Goal: Task Accomplishment & Management: Complete application form

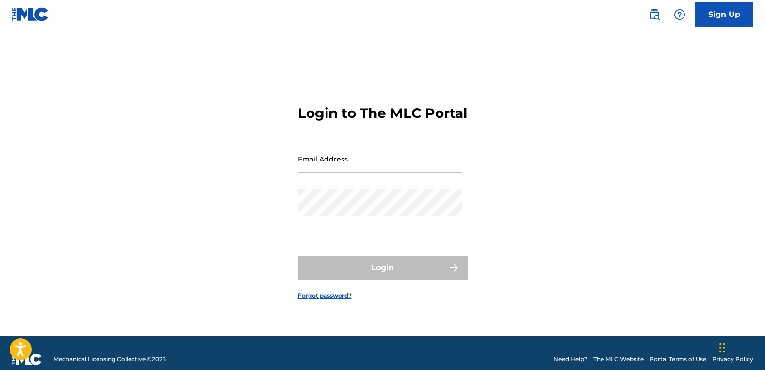
click at [308, 173] on input "Email Address" at bounding box center [380, 159] width 164 height 28
type input "[EMAIL_ADDRESS][DOMAIN_NAME]"
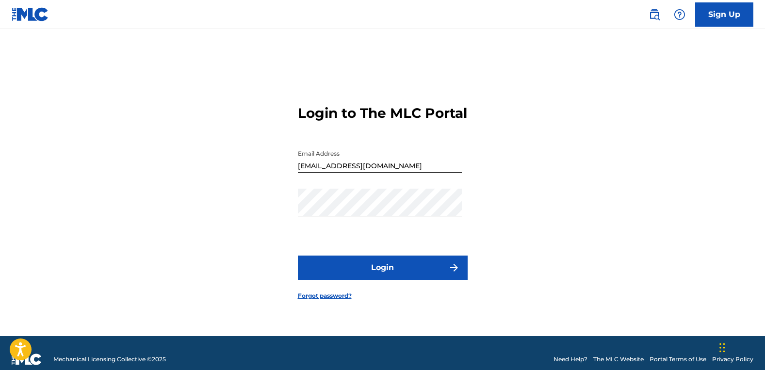
click at [408, 280] on button "Login" at bounding box center [383, 268] width 170 height 24
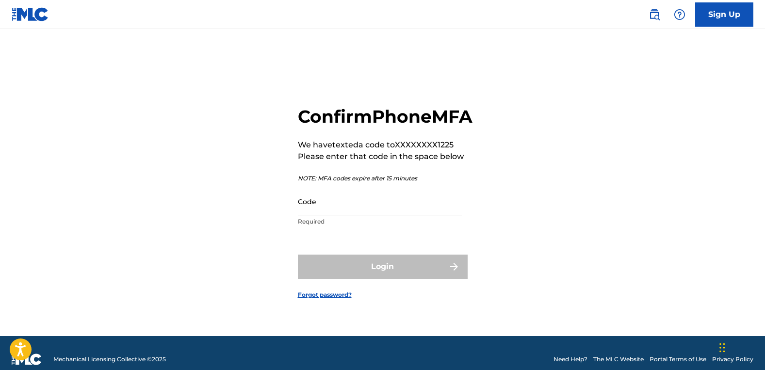
click at [364, 211] on input "Code" at bounding box center [380, 202] width 164 height 28
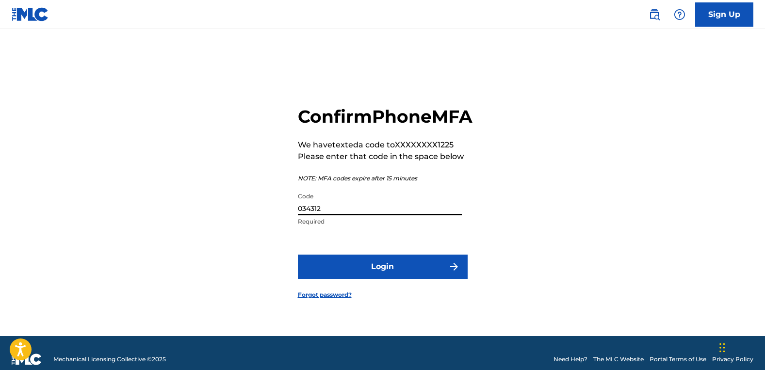
type input "034312"
click at [389, 275] on button "Login" at bounding box center [383, 267] width 170 height 24
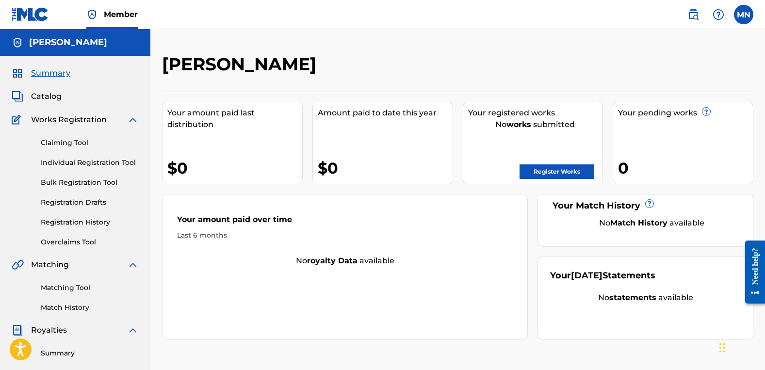
click at [52, 38] on h5 "[PERSON_NAME]" at bounding box center [68, 42] width 78 height 11
click at [746, 22] on label at bounding box center [743, 14] width 19 height 19
click at [744, 15] on input "MN [PERSON_NAME] [PERSON_NAME][EMAIL_ADDRESS][DOMAIN_NAME] Notification Prefere…" at bounding box center [744, 15] width 0 height 0
click at [134, 41] on div "[PERSON_NAME]" at bounding box center [75, 42] width 150 height 27
click at [123, 16] on span "Member" at bounding box center [121, 14] width 34 height 11
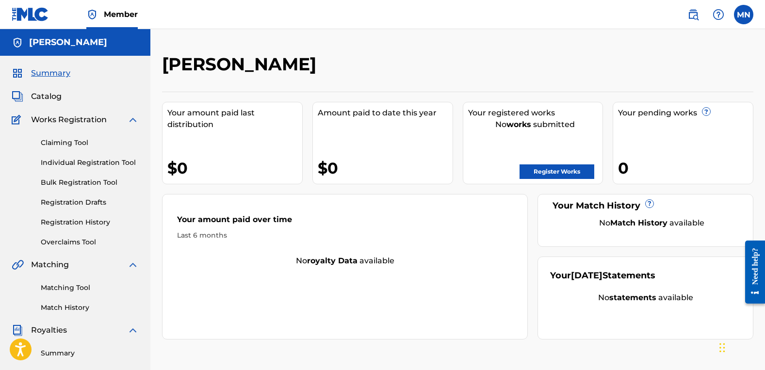
click at [63, 44] on h5 "[PERSON_NAME]" at bounding box center [68, 42] width 78 height 11
click at [695, 16] on img at bounding box center [694, 15] width 12 height 12
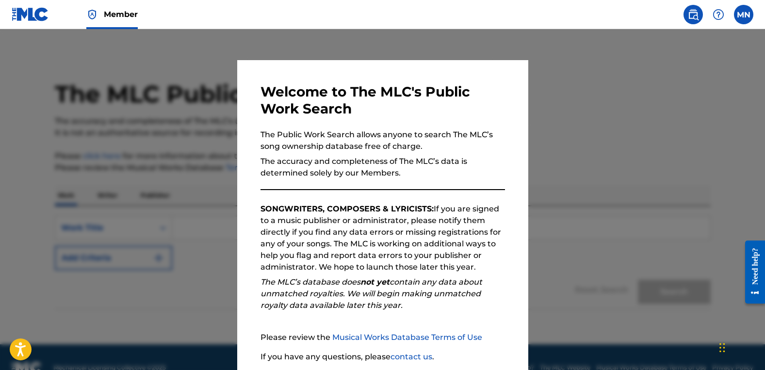
click at [695, 16] on img at bounding box center [694, 15] width 12 height 12
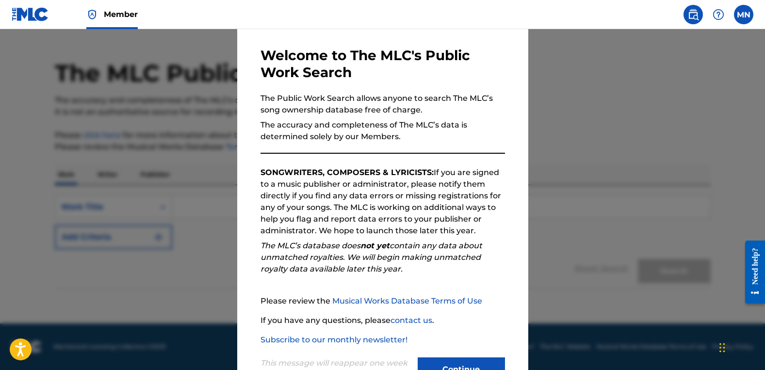
scroll to position [74, 0]
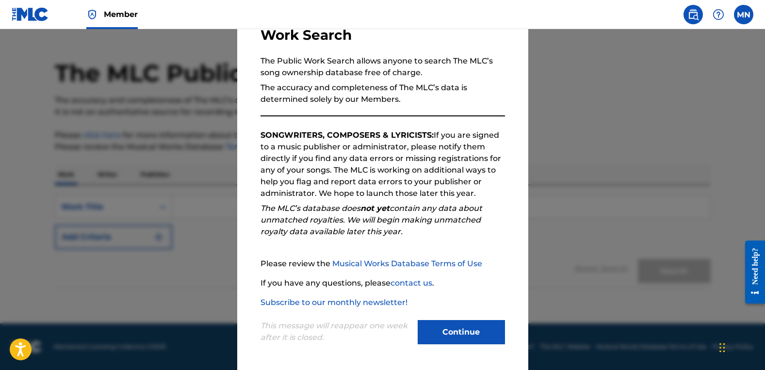
click at [461, 333] on button "Continue" at bounding box center [461, 332] width 87 height 24
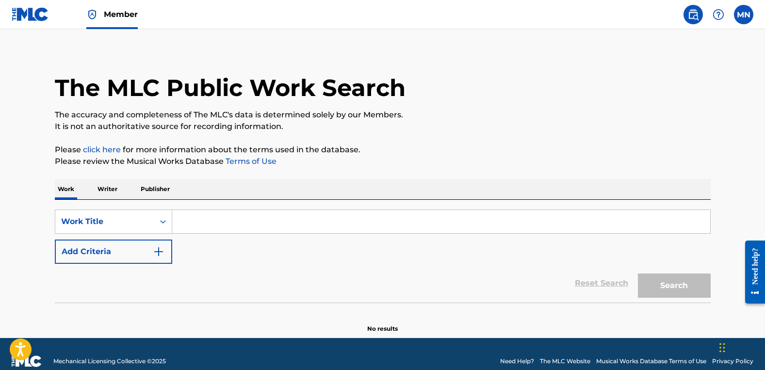
scroll to position [0, 0]
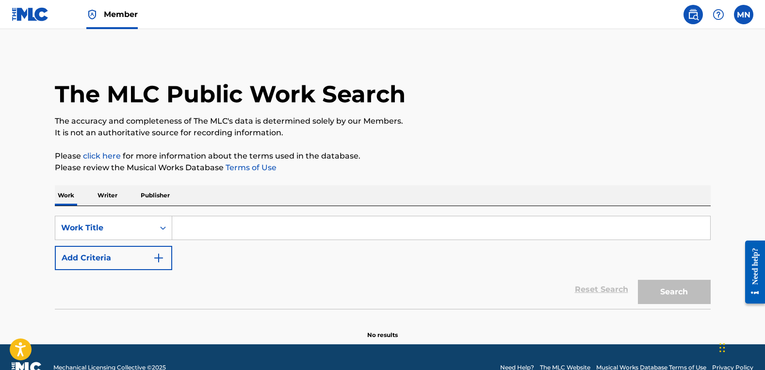
click at [746, 22] on label at bounding box center [743, 14] width 19 height 19
click at [744, 15] on input "MN [PERSON_NAME] [PERSON_NAME][EMAIL_ADDRESS][DOMAIN_NAME] Notification Prefere…" at bounding box center [744, 15] width 0 height 0
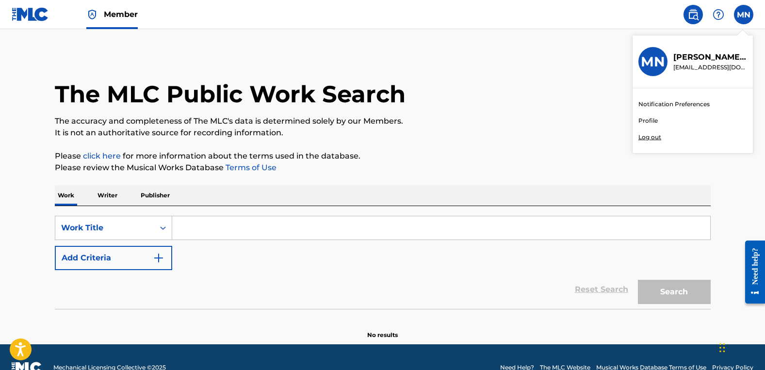
click at [705, 60] on p "[PERSON_NAME]" at bounding box center [711, 57] width 74 height 12
click at [744, 15] on input "MN [PERSON_NAME] [PERSON_NAME][EMAIL_ADDRESS][DOMAIN_NAME] Notification Prefere…" at bounding box center [744, 15] width 0 height 0
click at [618, 60] on div "The MLC Public Work Search" at bounding box center [383, 88] width 656 height 71
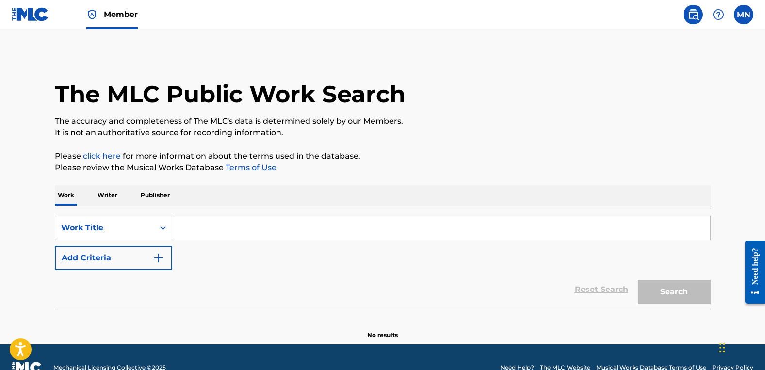
click at [38, 20] on img at bounding box center [30, 14] width 37 height 14
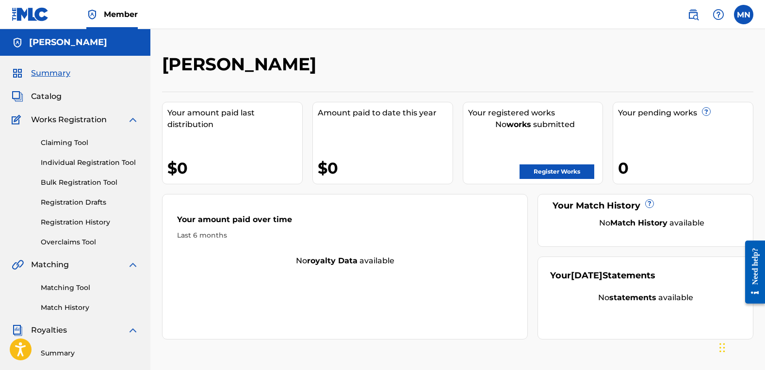
drag, startPoint x: 742, startPoint y: 15, endPoint x: 548, endPoint y: 44, distance: 196.2
click at [550, 42] on div "[PERSON_NAME] Your amount paid last distribution $0 Amount paid to date this ye…" at bounding box center [457, 292] width 615 height 526
click at [737, 19] on label at bounding box center [743, 14] width 19 height 19
click at [744, 15] on input "MN [PERSON_NAME] [PERSON_NAME][EMAIL_ADDRESS][DOMAIN_NAME] Notification Prefere…" at bounding box center [744, 15] width 0 height 0
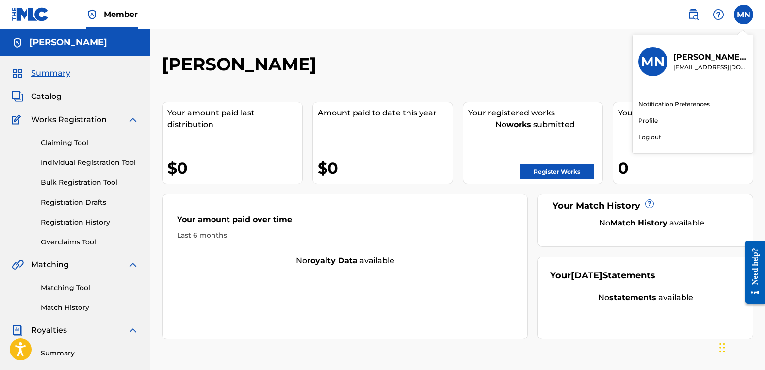
click at [706, 56] on p "[PERSON_NAME]" at bounding box center [711, 57] width 74 height 12
click at [744, 15] on input "MN [PERSON_NAME] [PERSON_NAME][EMAIL_ADDRESS][DOMAIN_NAME] Notification Prefere…" at bounding box center [744, 15] width 0 height 0
click at [649, 120] on link "Profile" at bounding box center [648, 120] width 19 height 9
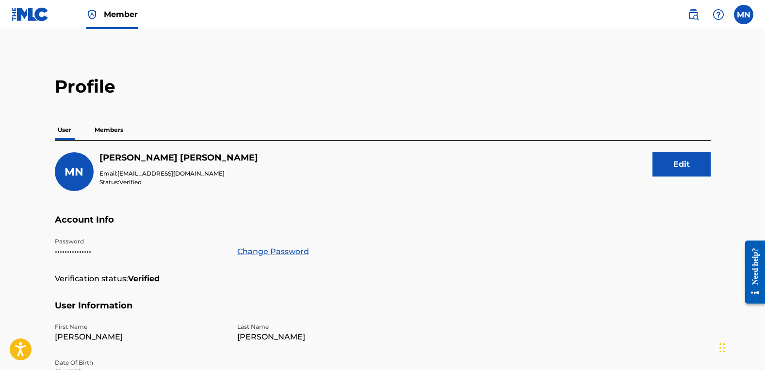
click at [114, 129] on p "Members" at bounding box center [109, 130] width 34 height 20
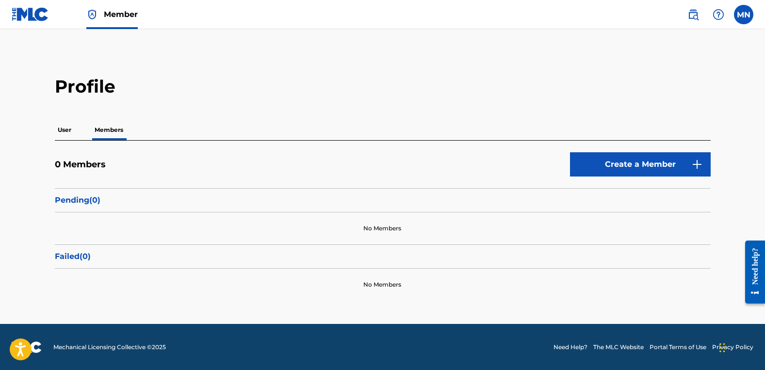
click at [640, 157] on link "Create a Member" at bounding box center [640, 164] width 141 height 24
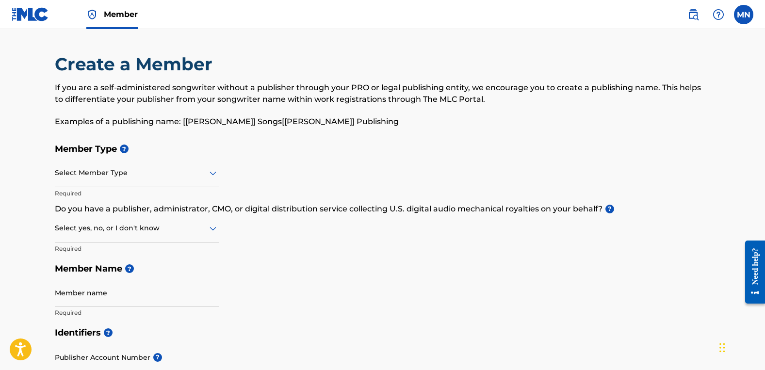
click at [179, 181] on div "Select Member Type" at bounding box center [137, 174] width 164 height 28
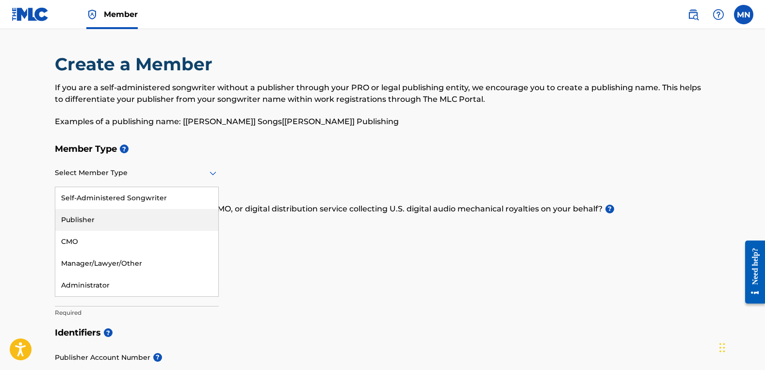
click at [159, 213] on div "Publisher" at bounding box center [136, 220] width 163 height 22
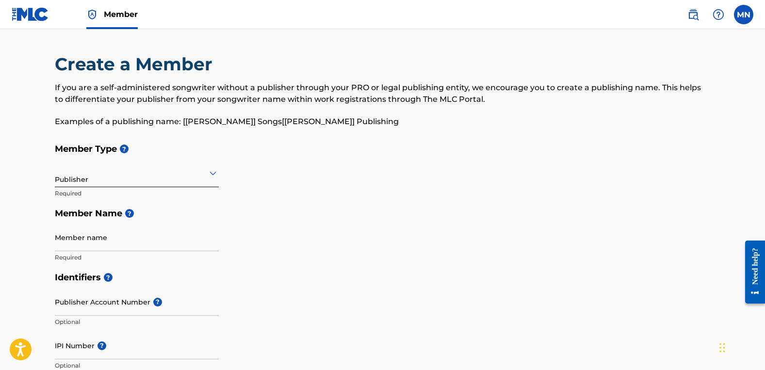
click at [107, 244] on input "Member name" at bounding box center [137, 238] width 164 height 28
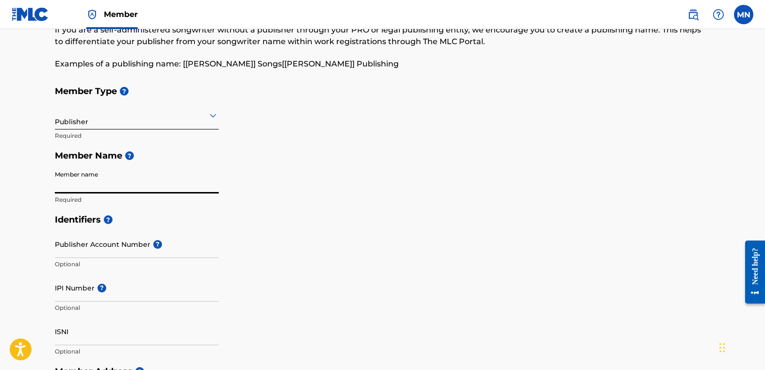
scroll to position [49, 0]
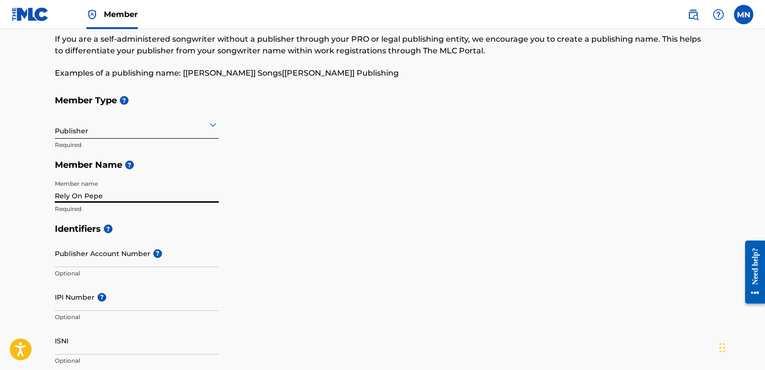
type input "Rely On Pepe"
click at [307, 230] on h5 "Identifiers ?" at bounding box center [383, 229] width 656 height 21
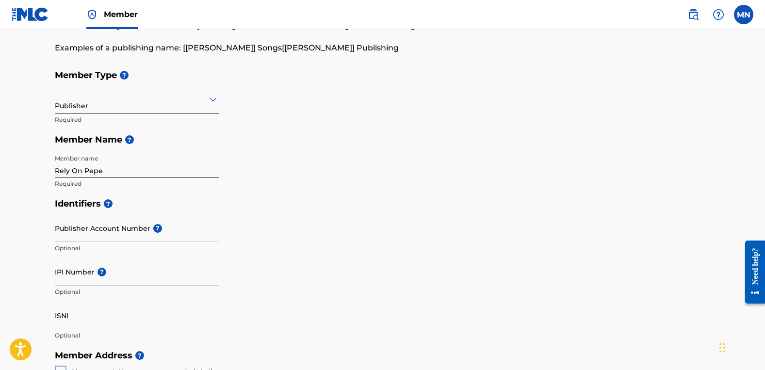
scroll to position [97, 0]
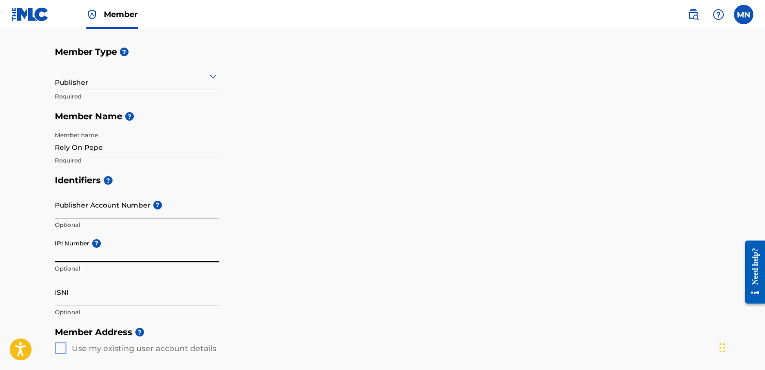
click at [131, 257] on input "IPI Number ?" at bounding box center [137, 249] width 164 height 28
paste input "00188973795"
type input "00188973795"
click at [431, 195] on div "Identifiers ? Publisher Account Number ? Optional IPI Number ? 00188973795 Opti…" at bounding box center [383, 246] width 656 height 152
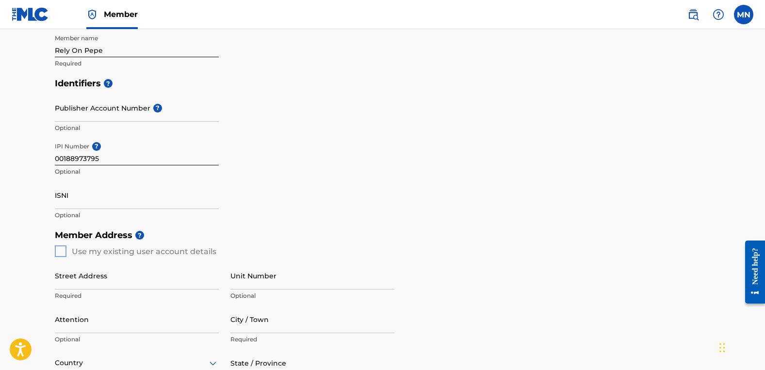
click at [411, 190] on div "Identifiers ? Publisher Account Number ? Optional IPI Number ? 00188973795 Opti…" at bounding box center [383, 149] width 656 height 152
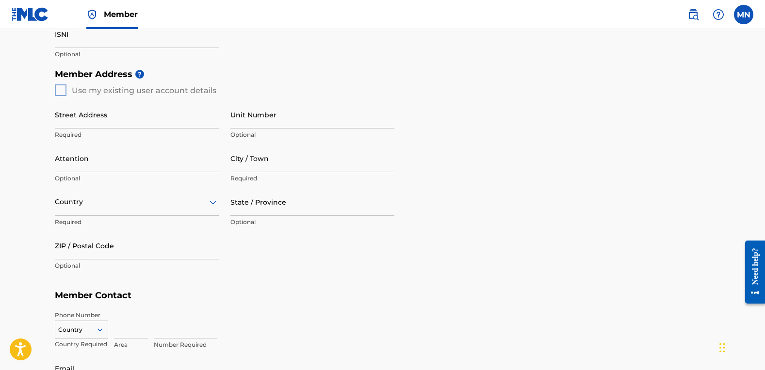
scroll to position [340, 0]
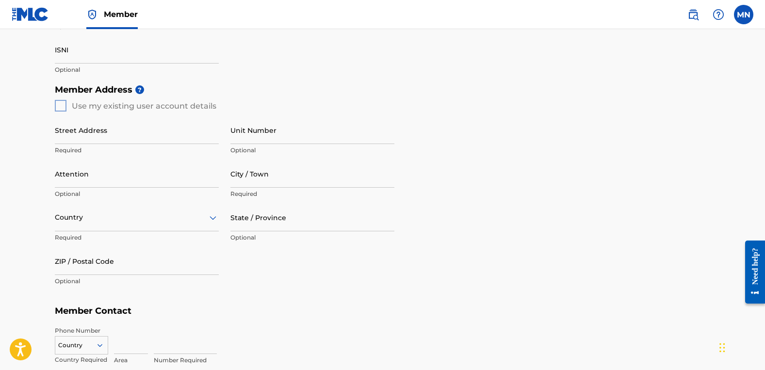
click at [69, 105] on div "Member Address ? Use my existing user account details Street Address Required U…" at bounding box center [383, 191] width 656 height 222
click at [65, 105] on div "Member Address ? Use my existing user account details Street Address Required U…" at bounding box center [383, 191] width 656 height 222
click at [63, 108] on div "Member Address ? Use my existing user account details Street Address Required U…" at bounding box center [383, 191] width 656 height 222
click at [58, 105] on div "Member Address ? Use my existing user account details Street Address Required U…" at bounding box center [383, 191] width 656 height 222
click at [60, 105] on div "Member Address ? Use my existing user account details Street Address Required U…" at bounding box center [383, 191] width 656 height 222
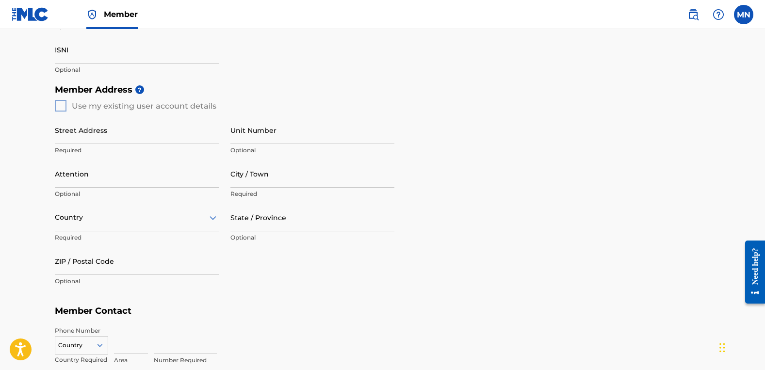
click at [60, 105] on div "Member Address ? Use my existing user account details Street Address Required U…" at bounding box center [383, 191] width 656 height 222
click at [107, 141] on input "Street Address" at bounding box center [137, 130] width 164 height 28
type input "[STREET_ADDRESS]"
type input "Mukilteo"
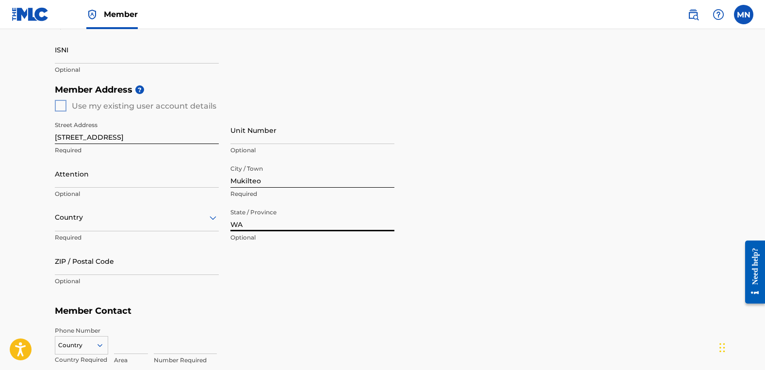
type input "WA"
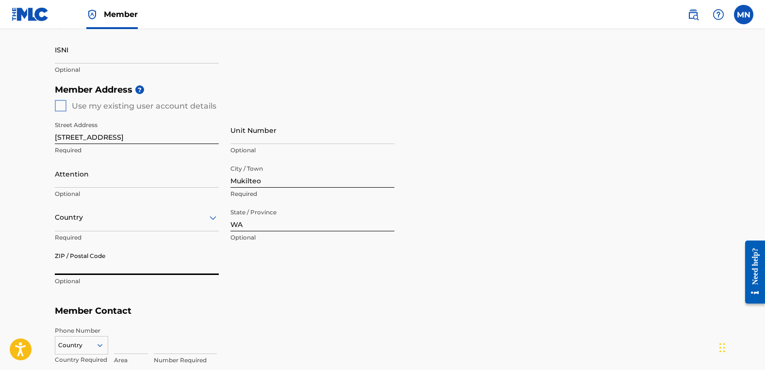
scroll to position [347, 0]
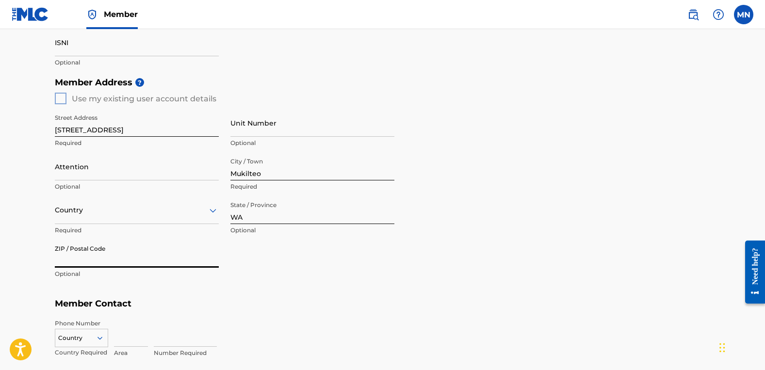
click at [87, 224] on div "Country" at bounding box center [137, 211] width 164 height 28
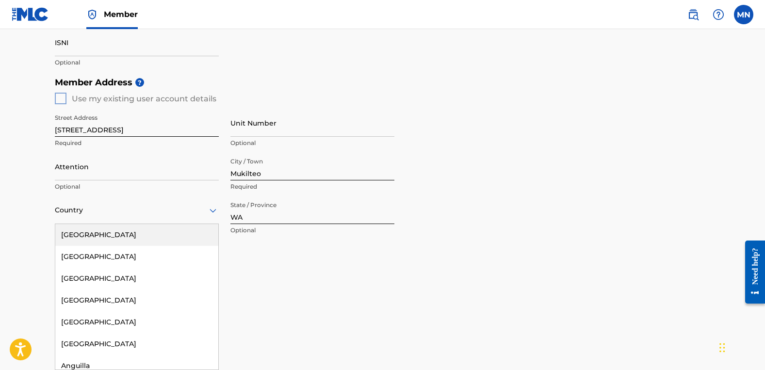
click at [86, 229] on div "[GEOGRAPHIC_DATA]" at bounding box center [136, 235] width 163 height 22
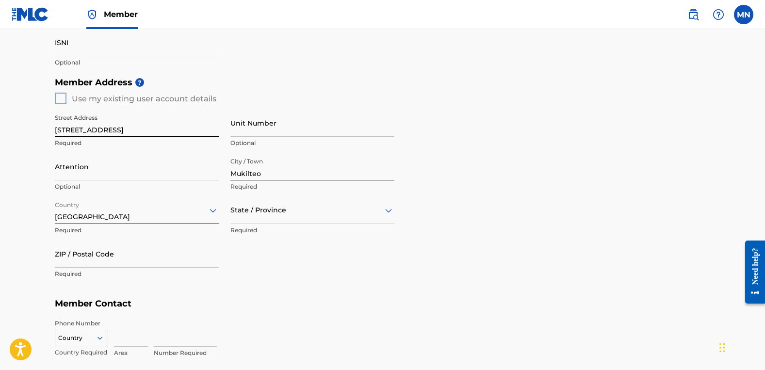
click at [97, 249] on input "ZIP / Postal Code" at bounding box center [137, 254] width 164 height 28
type input "98275"
click at [371, 329] on div "Number Required" at bounding box center [432, 341] width 557 height 44
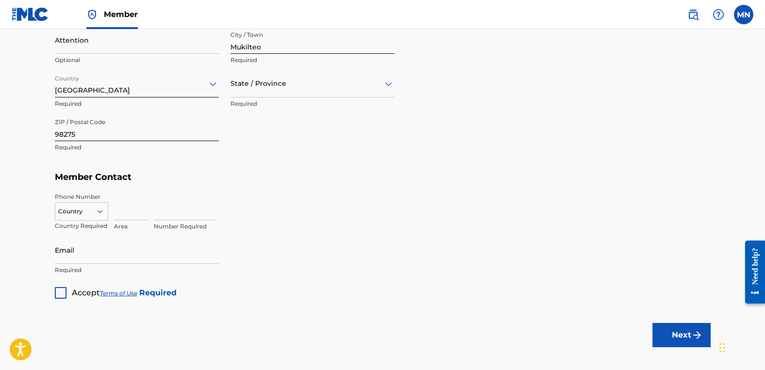
scroll to position [493, 0]
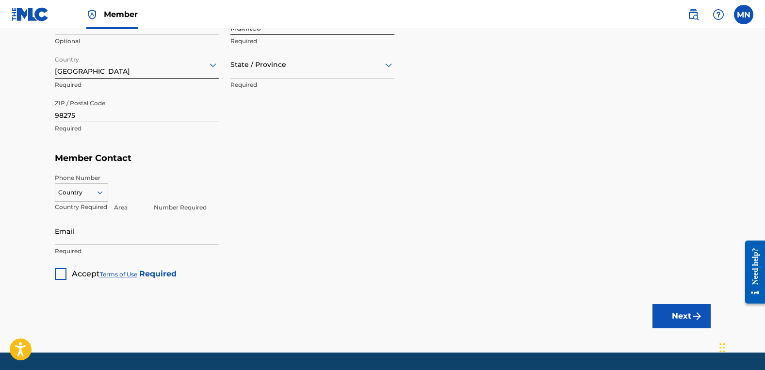
click at [133, 188] on input at bounding box center [131, 188] width 34 height 28
type input "918"
type input "6981225"
click at [174, 238] on input "Email" at bounding box center [137, 231] width 164 height 28
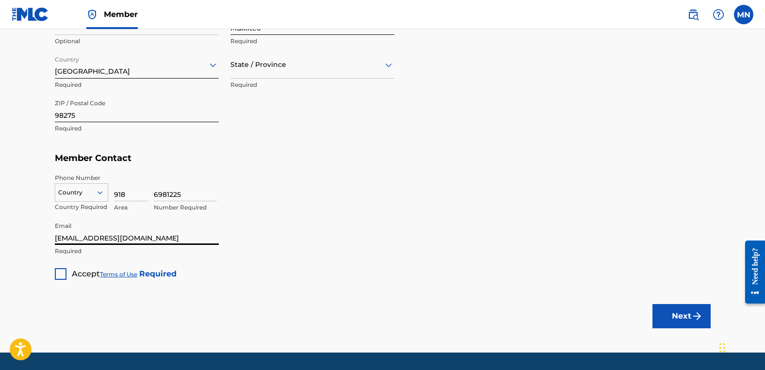
type input "[EMAIL_ADDRESS][DOMAIN_NAME]"
drag, startPoint x: 59, startPoint y: 276, endPoint x: 68, endPoint y: 275, distance: 9.8
click at [61, 276] on div at bounding box center [61, 274] width 12 height 12
click at [696, 319] on img "submit" at bounding box center [697, 317] width 12 height 12
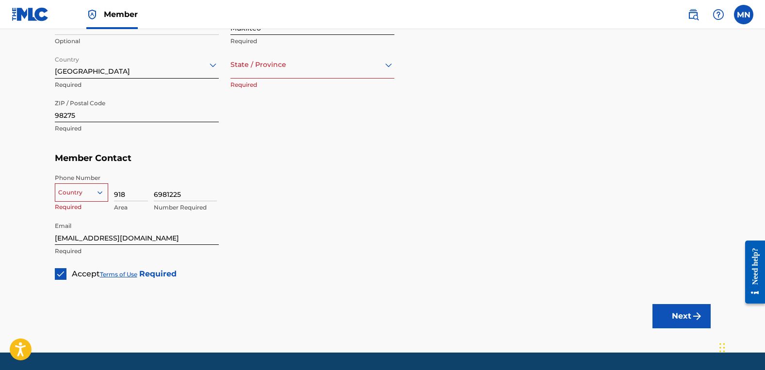
click at [308, 65] on div at bounding box center [312, 65] width 164 height 12
type input "q"
click at [302, 65] on div at bounding box center [312, 65] width 164 height 12
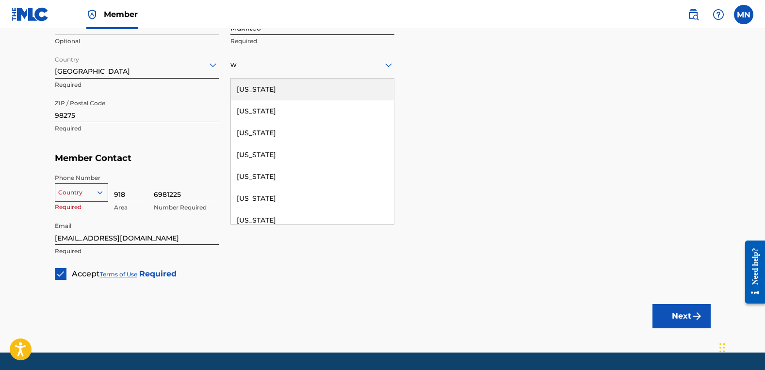
type input "wa"
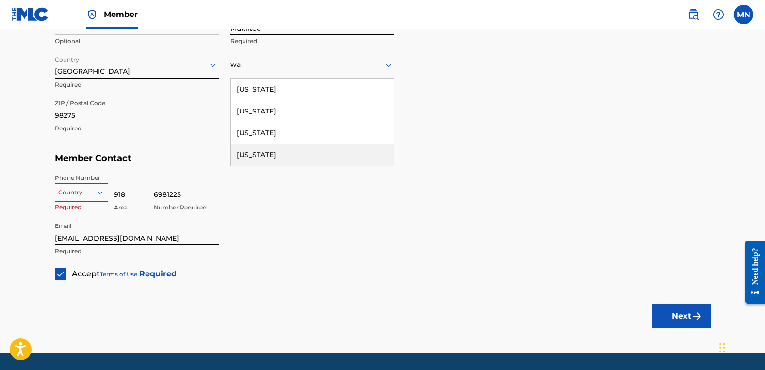
drag, startPoint x: 292, startPoint y: 152, endPoint x: 397, endPoint y: 123, distance: 109.3
click at [293, 152] on div "[US_STATE]" at bounding box center [312, 155] width 163 height 22
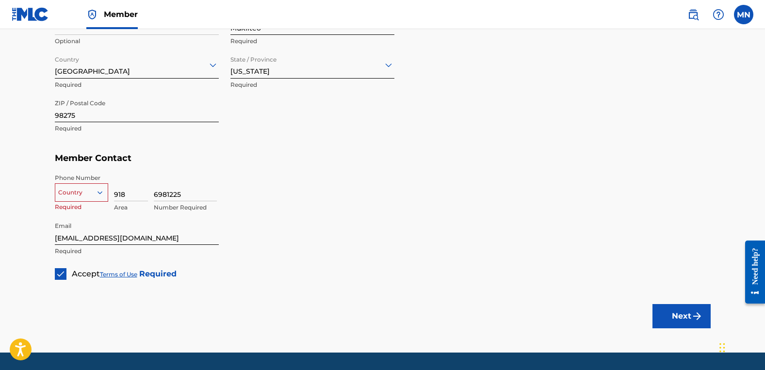
click at [500, 111] on div "Member Address ? Use my existing user account details Street Address [STREET_AD…" at bounding box center [383, 38] width 656 height 222
click at [694, 318] on img "submit" at bounding box center [697, 317] width 12 height 12
click at [99, 197] on div "option , selected. Select is focused ,type to refine list, press Down to open t…" at bounding box center [81, 190] width 53 height 15
click at [86, 204] on div "US, [GEOGRAPHIC_DATA] +1" at bounding box center [81, 217] width 52 height 38
click at [403, 185] on div "6981225 Number Required" at bounding box center [432, 196] width 557 height 44
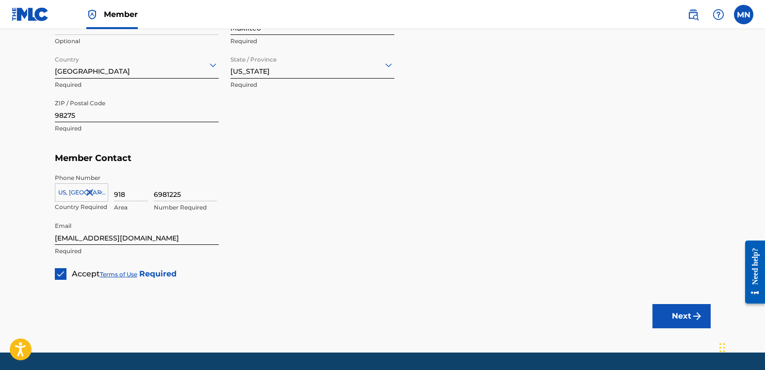
click at [701, 323] on button "Next" at bounding box center [682, 316] width 58 height 24
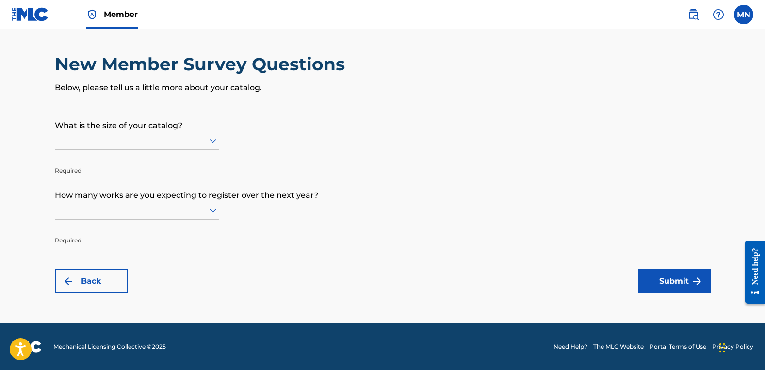
click at [193, 125] on p "What is the size of your catalog?" at bounding box center [383, 118] width 656 height 26
click at [211, 137] on icon at bounding box center [213, 141] width 12 height 12
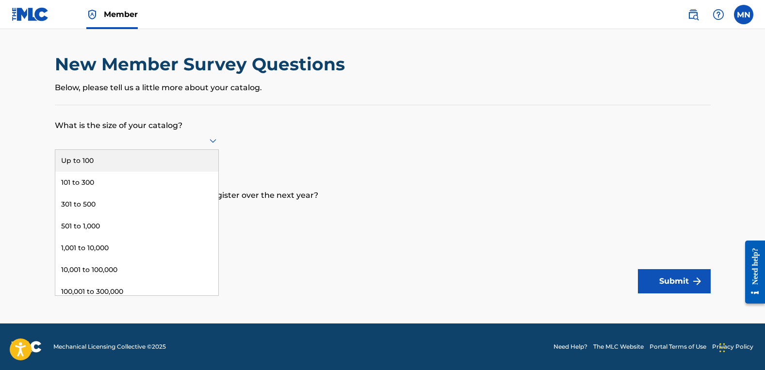
click at [173, 170] on div "Up to 100" at bounding box center [136, 161] width 163 height 22
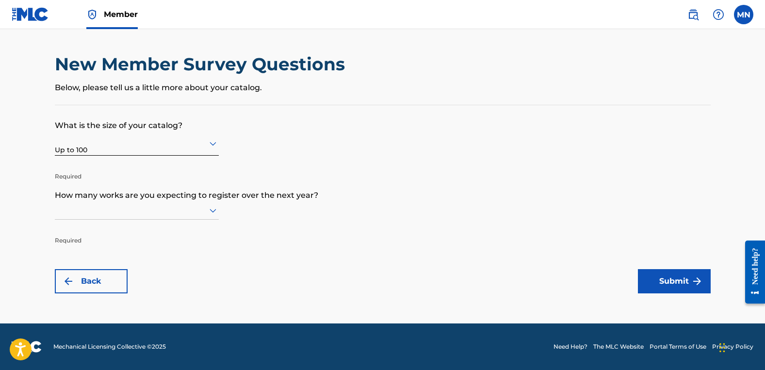
click at [430, 187] on p "How many works are you expecting to register over the next year?" at bounding box center [383, 188] width 656 height 26
click at [207, 207] on icon at bounding box center [213, 211] width 12 height 12
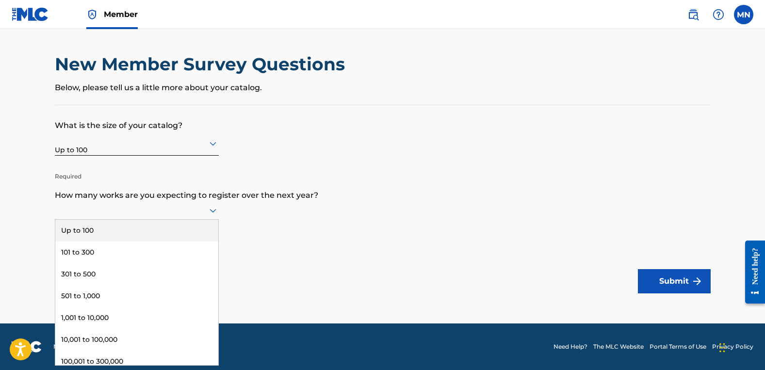
click at [171, 230] on div "Up to 100" at bounding box center [136, 231] width 163 height 22
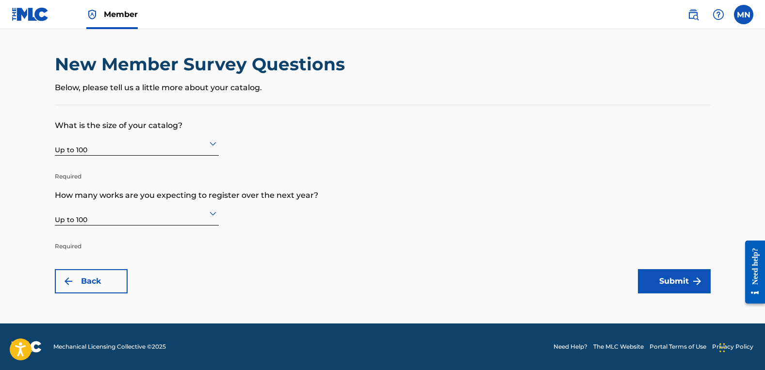
click at [454, 193] on p "How many works are you expecting to register over the next year?" at bounding box center [383, 188] width 656 height 26
click at [677, 280] on button "Submit" at bounding box center [674, 281] width 73 height 24
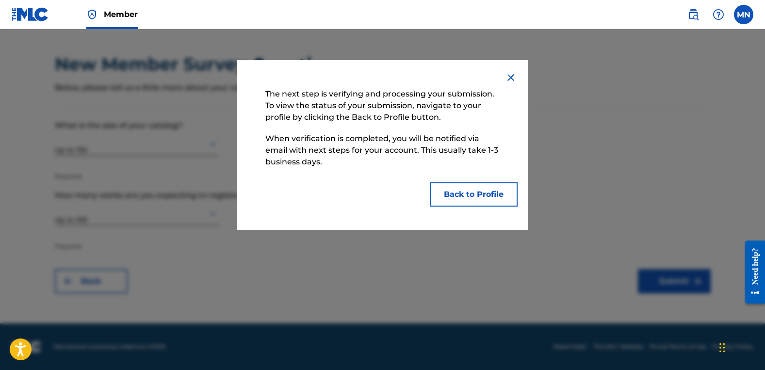
click at [469, 196] on button "Back to Profile" at bounding box center [473, 194] width 87 height 24
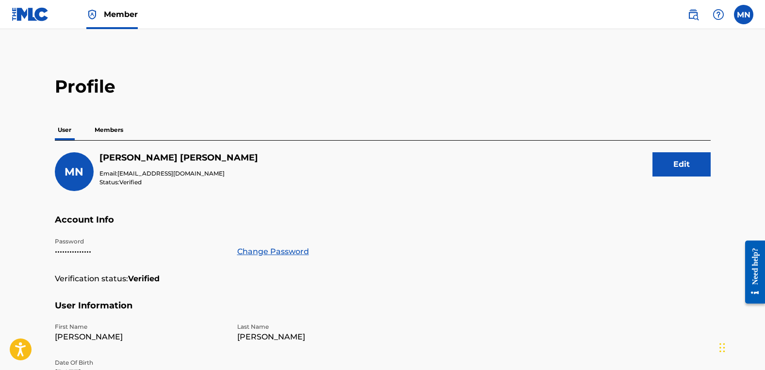
click at [74, 164] on div "MN" at bounding box center [74, 171] width 39 height 39
click at [124, 124] on p "Members" at bounding box center [109, 130] width 34 height 20
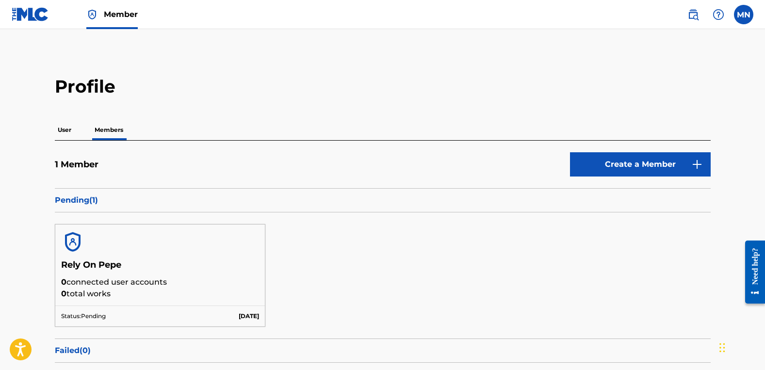
click at [613, 165] on link "Create a Member" at bounding box center [640, 164] width 141 height 24
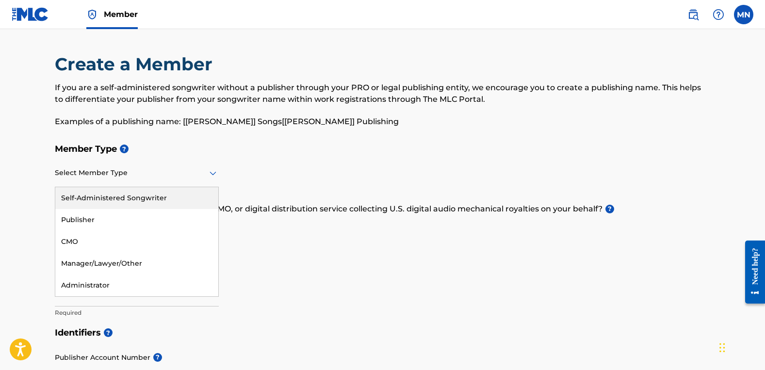
click at [100, 177] on div at bounding box center [137, 173] width 164 height 12
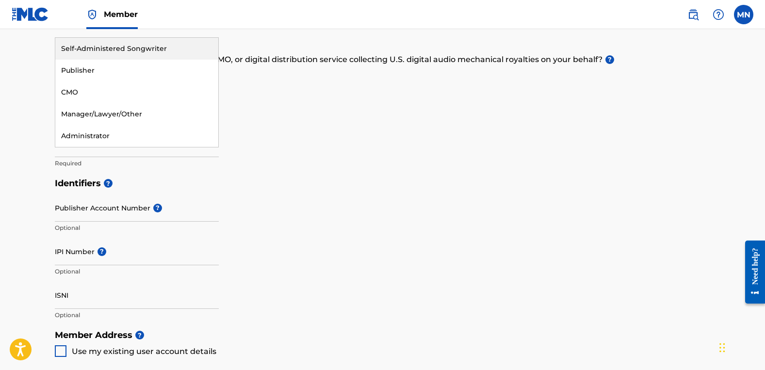
scroll to position [95, 0]
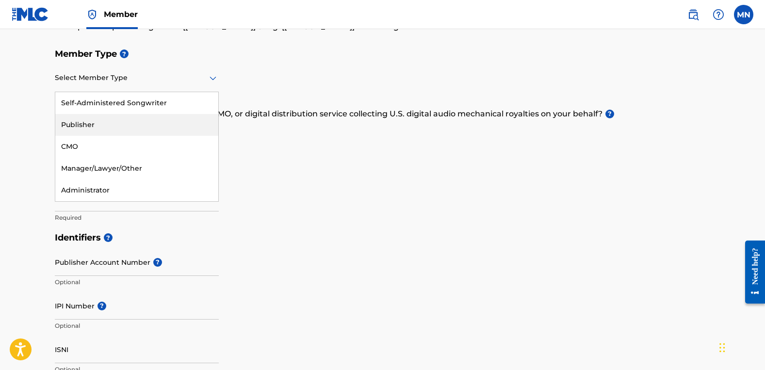
click at [103, 117] on div "Publisher" at bounding box center [136, 125] width 163 height 22
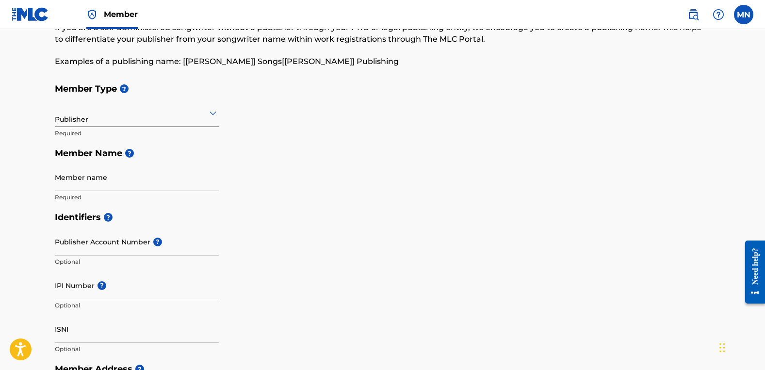
scroll to position [47, 0]
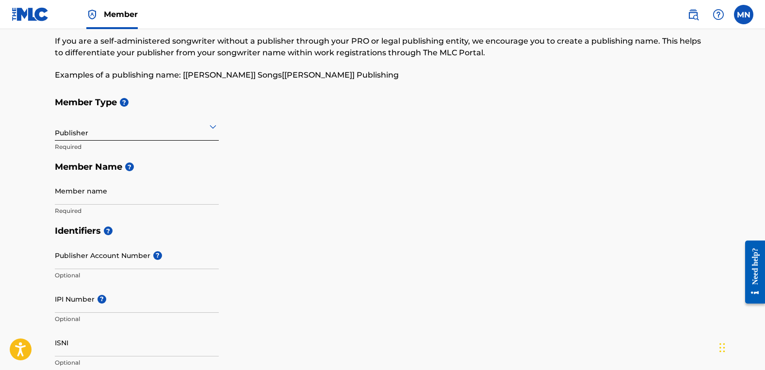
click at [123, 187] on input "Member name" at bounding box center [137, 191] width 164 height 28
type input "Highway Profanity Music"
click at [357, 172] on h5 "Member Name ?" at bounding box center [383, 167] width 656 height 21
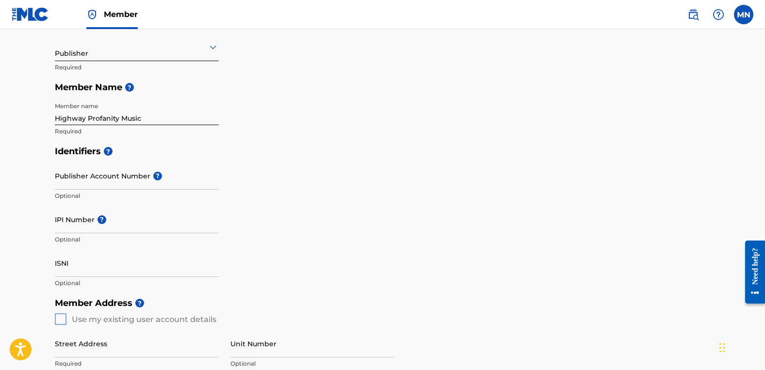
scroll to position [144, 0]
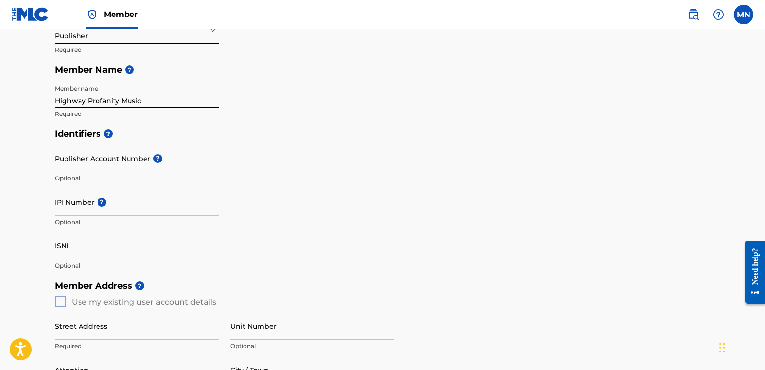
click at [145, 207] on input "IPI Number ?" at bounding box center [137, 202] width 164 height 28
paste input "01307116296"
type input "01307116296"
click at [473, 167] on div "Identifiers ? Publisher Account Number ? Optional IPI Number ? 01307116296 Opti…" at bounding box center [383, 200] width 656 height 152
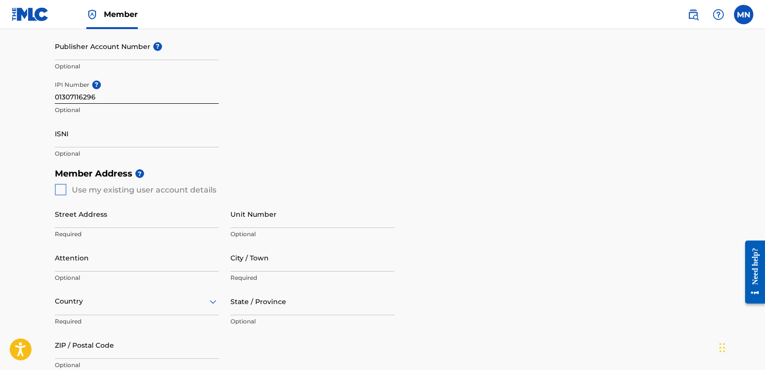
scroll to position [338, 0]
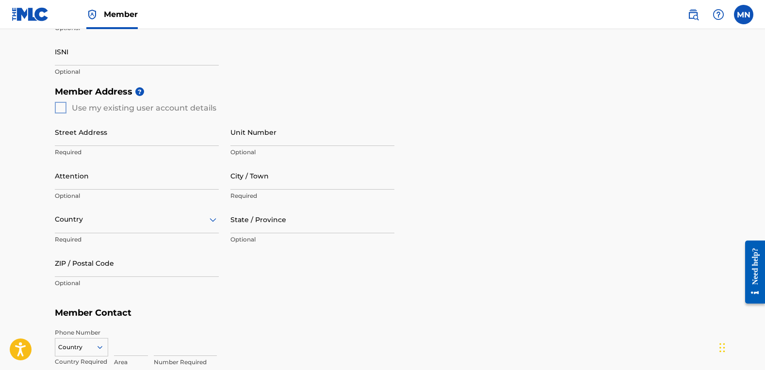
click at [55, 108] on div "Member Address ? Use my existing user account details Street Address Required U…" at bounding box center [383, 193] width 656 height 222
click at [63, 108] on div "Member Address ? Use my existing user account details Street Address Required U…" at bounding box center [383, 193] width 656 height 222
click at [86, 141] on input "Street Address" at bounding box center [137, 132] width 164 height 28
type input "[STREET_ADDRESS]"
type input "Mukilteo"
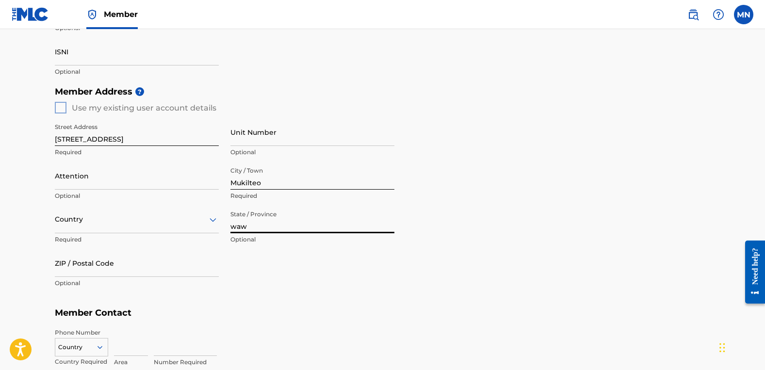
click at [376, 227] on input "waw" at bounding box center [312, 220] width 164 height 28
drag, startPoint x: 327, startPoint y: 221, endPoint x: 197, endPoint y: 221, distance: 129.6
click at [197, 221] on div "Street Address [STREET_ADDRESS] Required Unit Number Optional Attention Optiona…" at bounding box center [225, 206] width 340 height 184
type input "[US_STATE]"
click at [105, 235] on div "Country Required" at bounding box center [137, 228] width 164 height 44
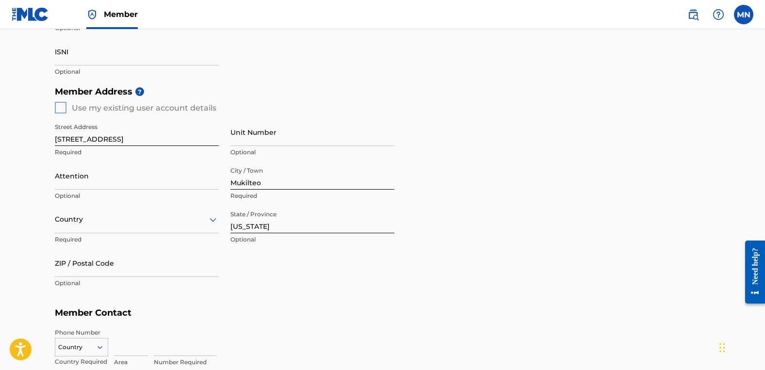
click at [102, 227] on div "Country" at bounding box center [137, 220] width 164 height 28
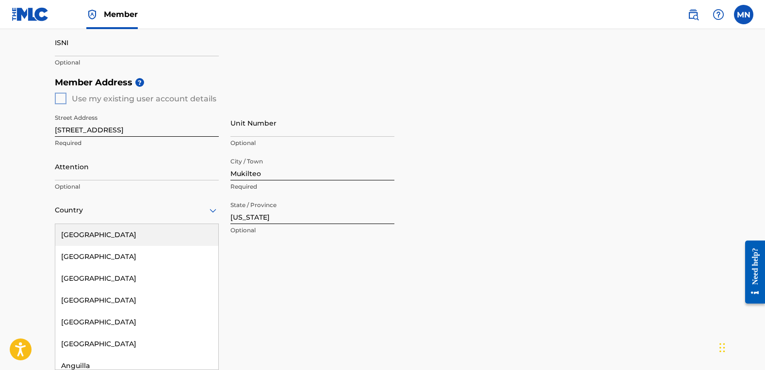
click at [107, 231] on div "[GEOGRAPHIC_DATA]" at bounding box center [136, 235] width 163 height 22
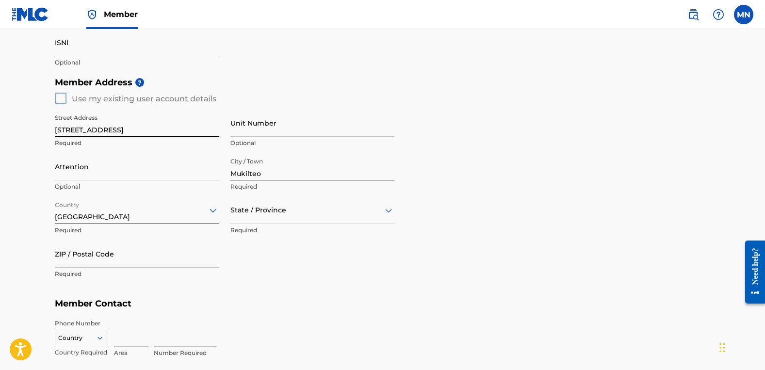
click at [280, 207] on div at bounding box center [312, 210] width 164 height 12
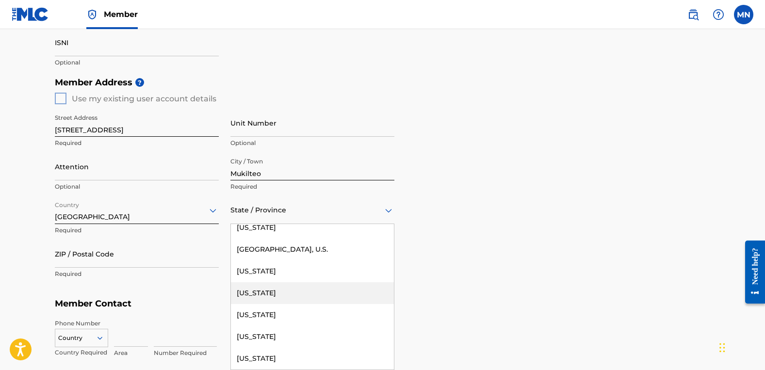
click at [311, 291] on div "[US_STATE]" at bounding box center [312, 293] width 163 height 22
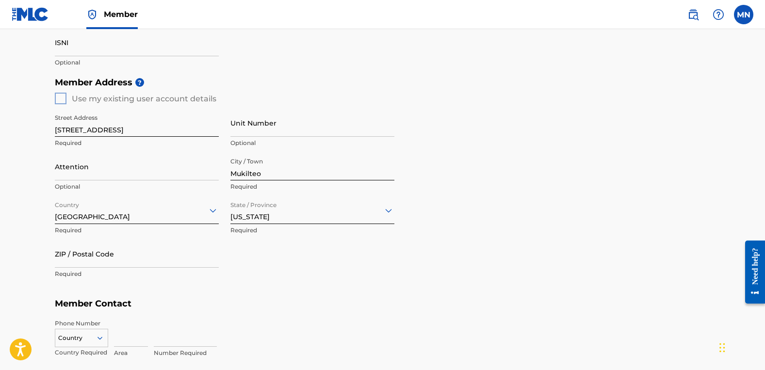
click at [549, 195] on div "Member Address ? Use my existing user account details Street Address [STREET_AD…" at bounding box center [383, 183] width 656 height 222
click at [149, 264] on input "ZIP / Postal Code" at bounding box center [137, 254] width 164 height 28
type input "98275"
click at [344, 328] on div "Number Required" at bounding box center [432, 341] width 557 height 44
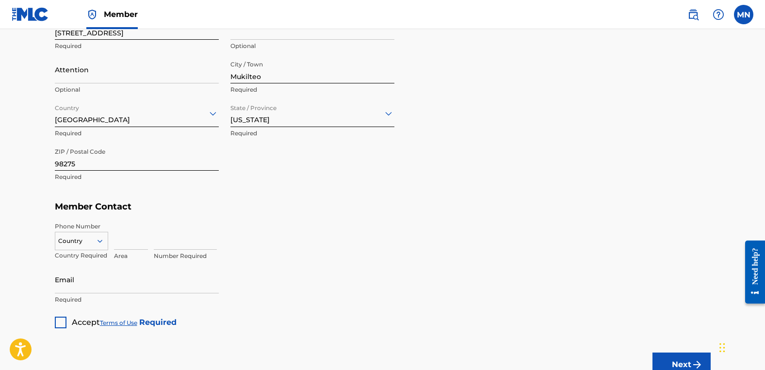
click at [91, 244] on div "Country" at bounding box center [81, 239] width 53 height 15
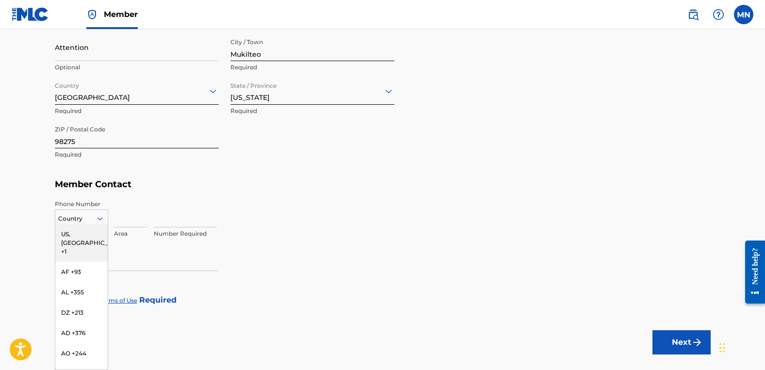
click at [78, 242] on div "US, [GEOGRAPHIC_DATA] +1" at bounding box center [81, 243] width 52 height 38
click at [126, 223] on input at bounding box center [131, 214] width 34 height 28
type input "918"
type input "6981225"
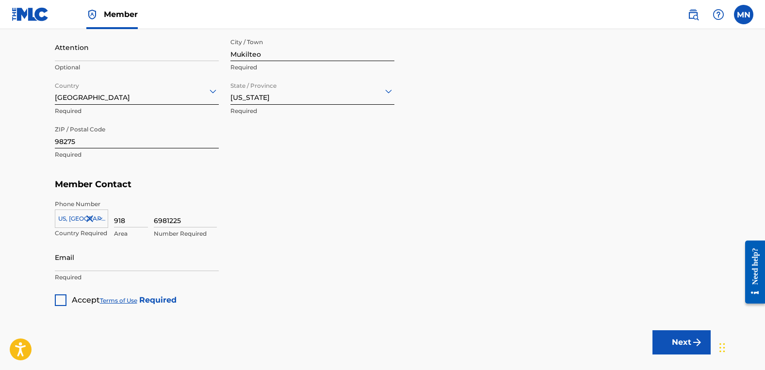
click at [158, 258] on input "Email" at bounding box center [137, 258] width 164 height 28
type input "[EMAIL_ADDRESS][DOMAIN_NAME]"
click at [59, 298] on div at bounding box center [61, 301] width 12 height 12
click at [496, 233] on div "6981225 Number Required" at bounding box center [432, 222] width 557 height 44
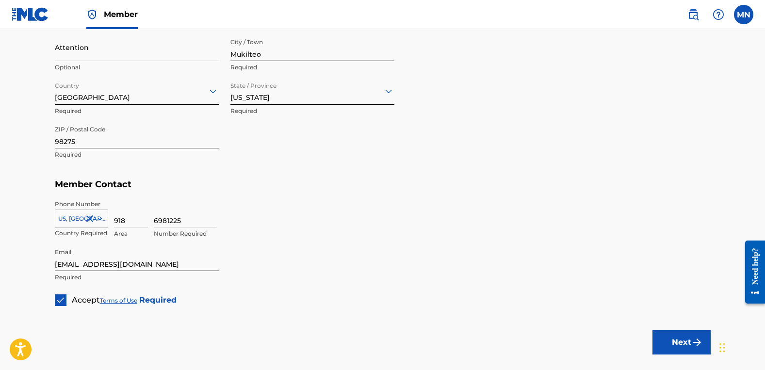
click at [490, 233] on div "6981225 Number Required" at bounding box center [432, 222] width 557 height 44
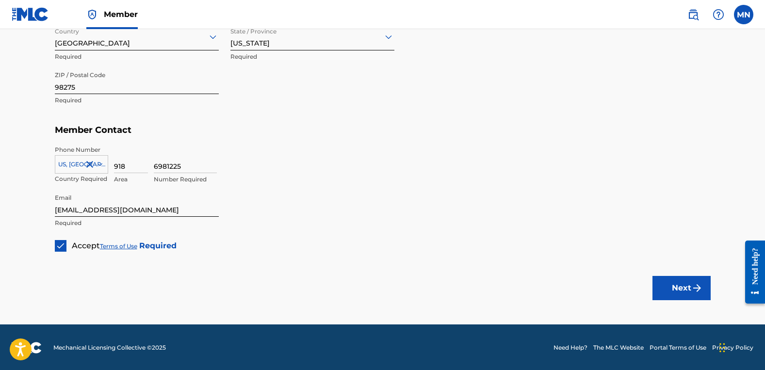
scroll to position [522, 0]
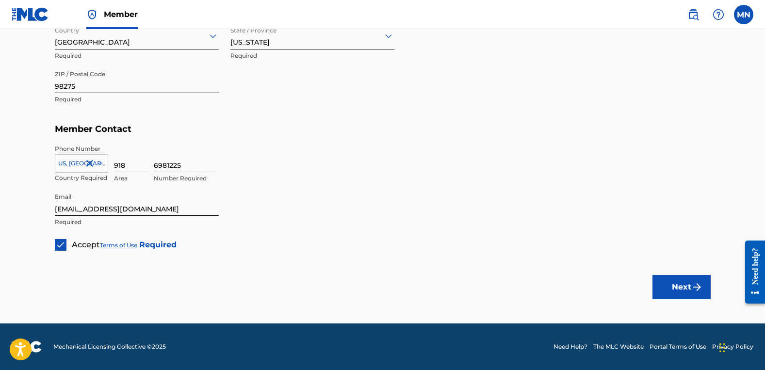
click at [680, 281] on button "Next" at bounding box center [682, 287] width 58 height 24
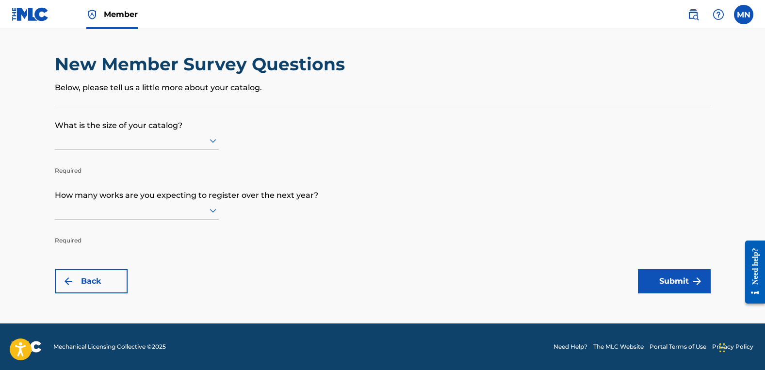
click at [218, 145] on icon at bounding box center [213, 141] width 12 height 12
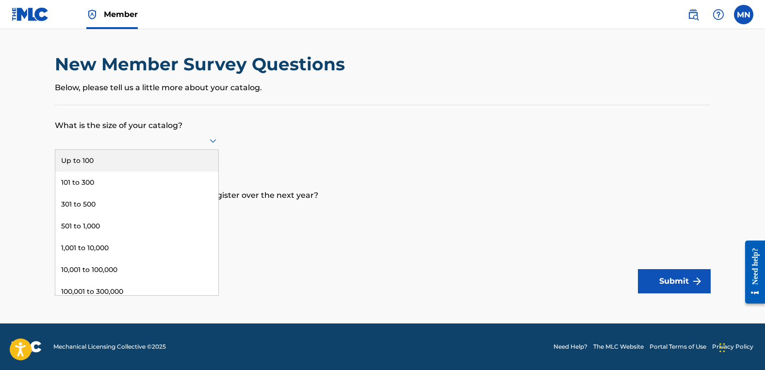
click at [171, 163] on div "Up to 100" at bounding box center [136, 161] width 163 height 22
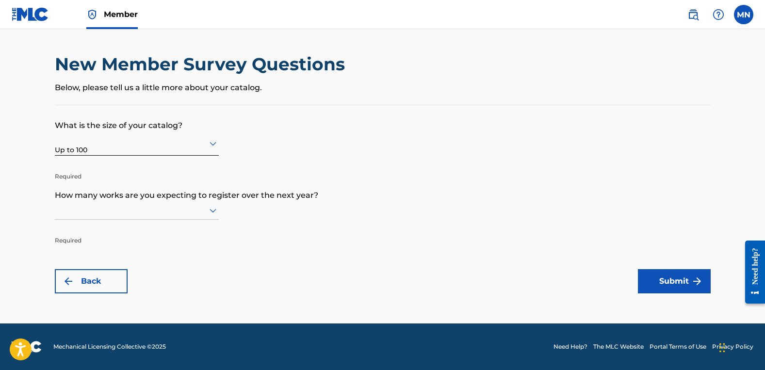
click at [211, 214] on icon at bounding box center [213, 211] width 12 height 12
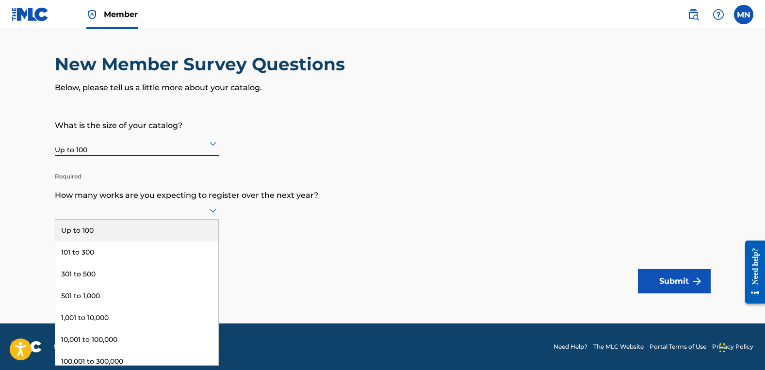
click at [183, 231] on div "Up to 100" at bounding box center [136, 231] width 163 height 22
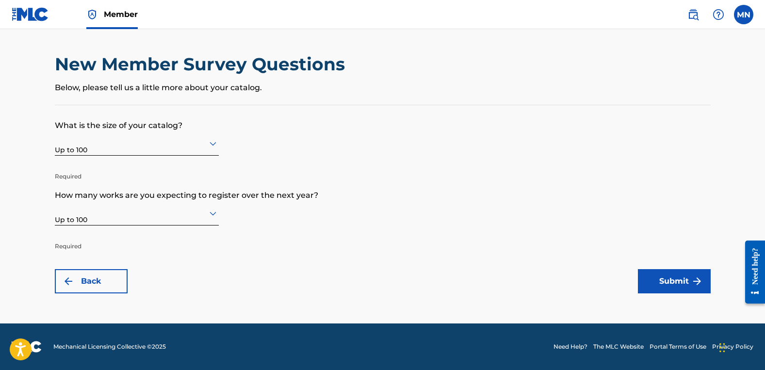
click at [493, 191] on p "How many works are you expecting to register over the next year?" at bounding box center [383, 188] width 656 height 26
click at [690, 284] on button "Submit" at bounding box center [674, 281] width 73 height 24
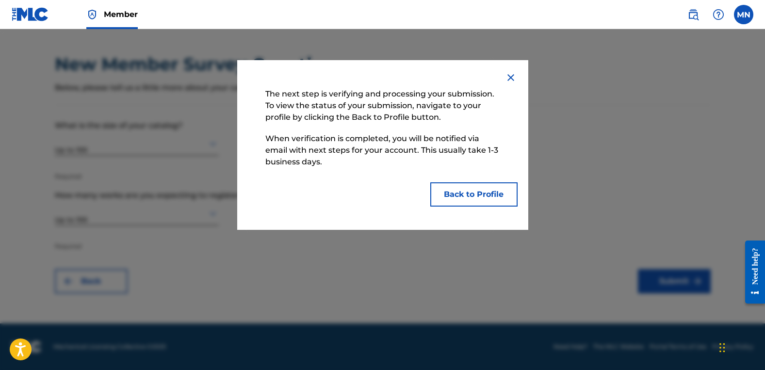
click at [481, 195] on button "Back to Profile" at bounding box center [473, 194] width 87 height 24
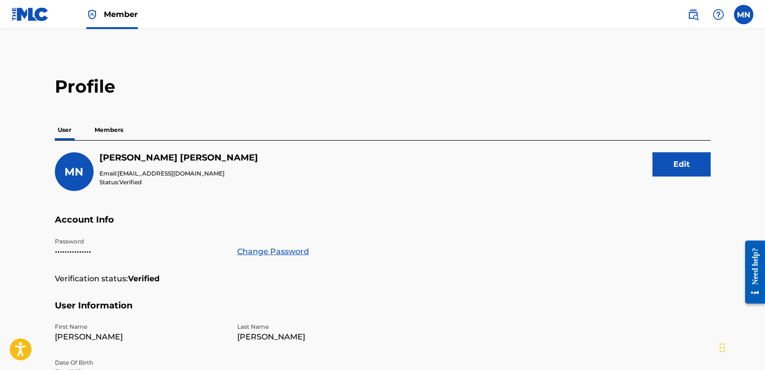
click at [115, 127] on p "Members" at bounding box center [109, 130] width 34 height 20
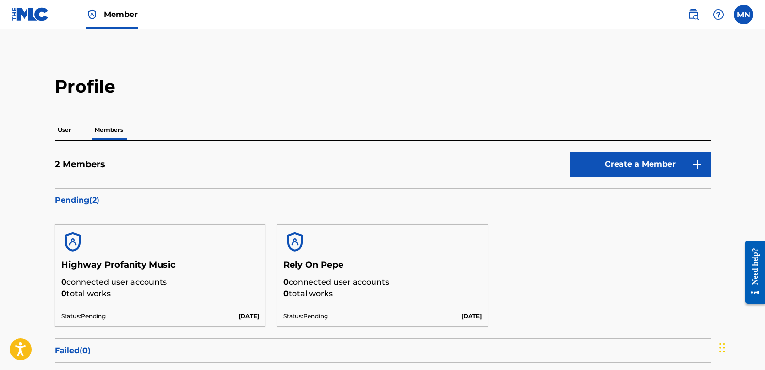
click at [25, 14] on img at bounding box center [30, 14] width 37 height 14
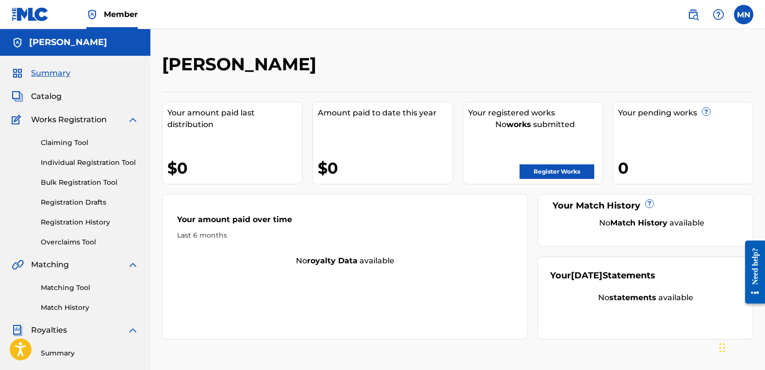
click at [581, 66] on div "[PERSON_NAME]" at bounding box center [390, 67] width 456 height 29
click at [407, 51] on div "[PERSON_NAME] Your amount paid last distribution $0 Amount paid to date this ye…" at bounding box center [457, 292] width 615 height 526
click at [440, 72] on div "[PERSON_NAME]" at bounding box center [390, 67] width 456 height 29
